Goal: Use online tool/utility: Use online tool/utility

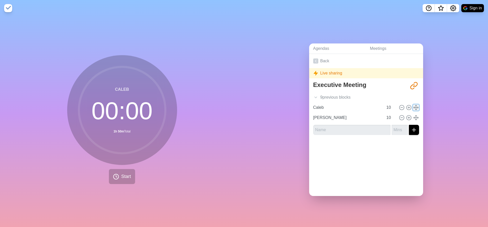
click at [416, 105] on polyline at bounding box center [417, 105] width 2 height 1
click at [411, 130] on icon "submit" at bounding box center [414, 130] width 6 height 6
click at [315, 95] on icon at bounding box center [315, 97] width 5 height 5
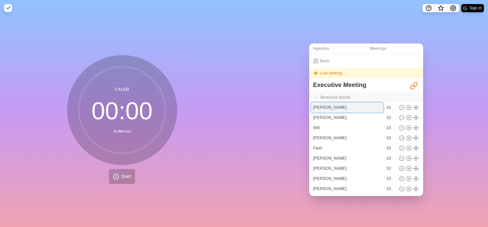
click at [331, 107] on input "[PERSON_NAME]" at bounding box center [347, 108] width 72 height 10
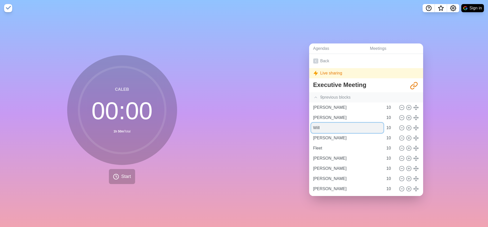
click at [366, 123] on input "Will" at bounding box center [347, 128] width 72 height 10
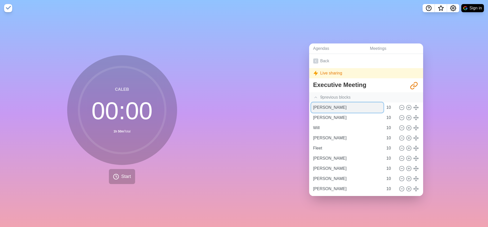
click at [340, 109] on input "[PERSON_NAME]" at bounding box center [347, 108] width 72 height 10
click at [127, 174] on span "Start" at bounding box center [126, 176] width 10 height 7
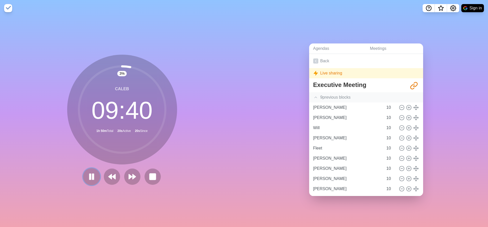
click at [90, 175] on icon at bounding box center [91, 177] width 9 height 9
click at [112, 177] on icon at bounding box center [112, 177] width 9 height 9
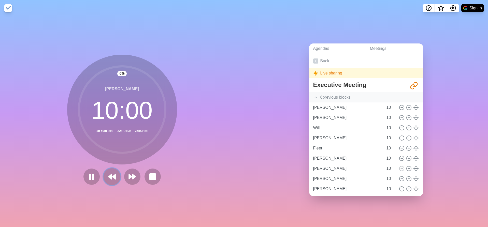
click at [112, 177] on icon at bounding box center [112, 177] width 9 height 9
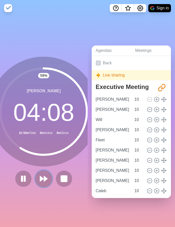
click at [44, 175] on icon at bounding box center [43, 179] width 9 height 9
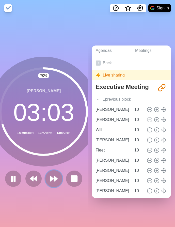
click at [54, 177] on polygon at bounding box center [55, 178] width 3 height 5
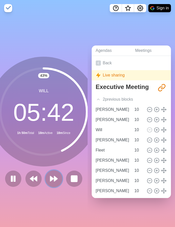
click at [51, 177] on polygon at bounding box center [51, 178] width 3 height 5
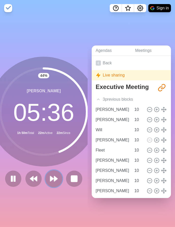
click at [53, 175] on icon at bounding box center [54, 179] width 9 height 9
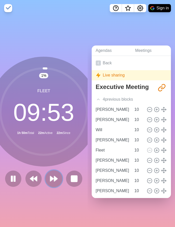
click at [54, 178] on polygon at bounding box center [55, 178] width 3 height 5
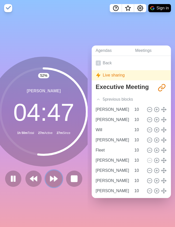
click at [54, 178] on polygon at bounding box center [55, 178] width 3 height 5
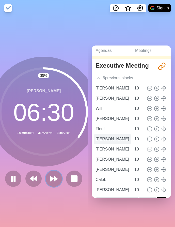
scroll to position [43, 0]
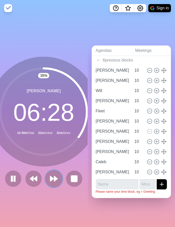
click at [54, 181] on button at bounding box center [54, 178] width 17 height 17
click at [54, 177] on polygon at bounding box center [55, 178] width 3 height 5
click at [54, 179] on polygon at bounding box center [55, 178] width 3 height 5
